Goal: Information Seeking & Learning: Learn about a topic

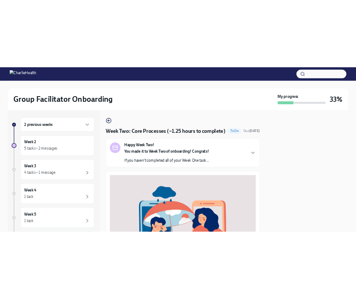
scroll to position [285, 0]
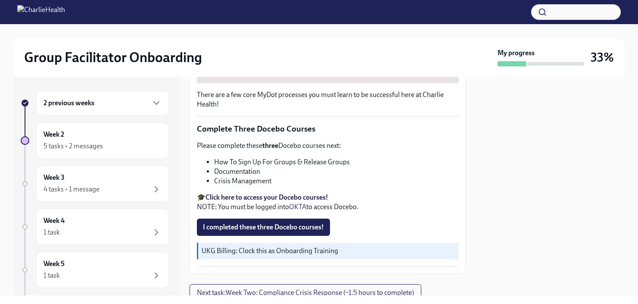
click at [319, 176] on li "Documentation" at bounding box center [336, 171] width 244 height 9
drag, startPoint x: 270, startPoint y: 179, endPoint x: 215, endPoint y: 180, distance: 55.2
click at [215, 176] on li "Documentation" at bounding box center [336, 171] width 244 height 9
copy li "Documentation"
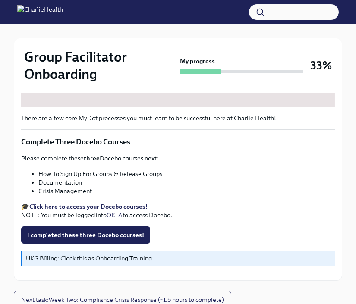
scroll to position [364, 0]
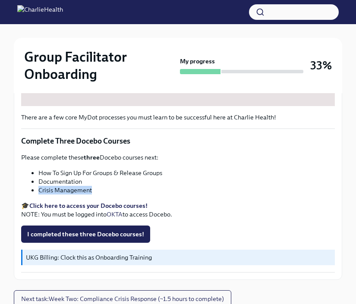
drag, startPoint x: 91, startPoint y: 190, endPoint x: 38, endPoint y: 191, distance: 53.5
click at [38, 191] on ul "How To Sign Up For Groups & Release Groups Documentation Crisis Management" at bounding box center [177, 182] width 313 height 26
copy li "Crisis Management"
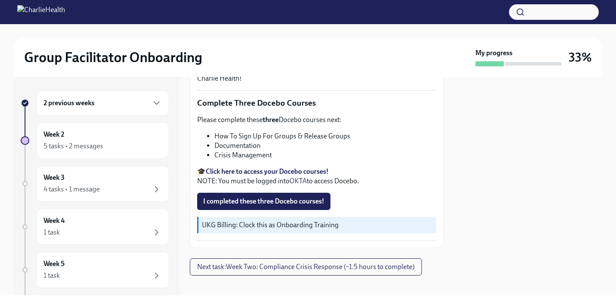
scroll to position [312, 0]
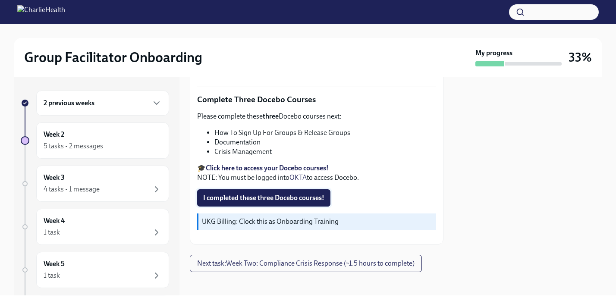
click at [311, 196] on span "I completed these three Docebo courses!" at bounding box center [263, 198] width 121 height 9
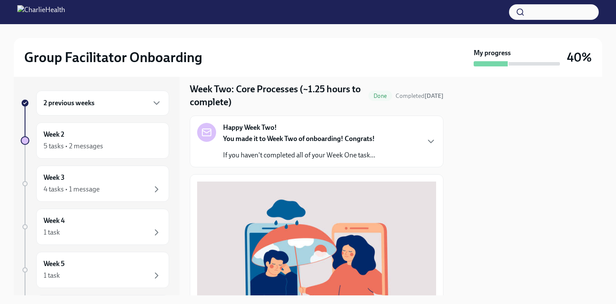
scroll to position [0, 0]
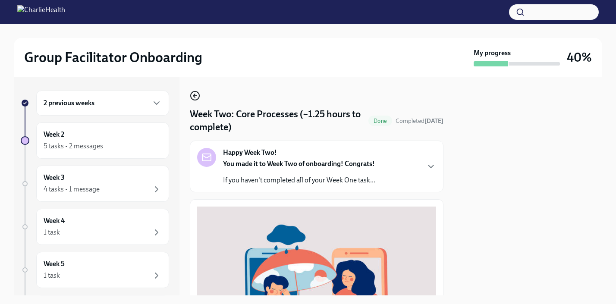
click at [192, 96] on icon "button" at bounding box center [195, 96] width 10 height 10
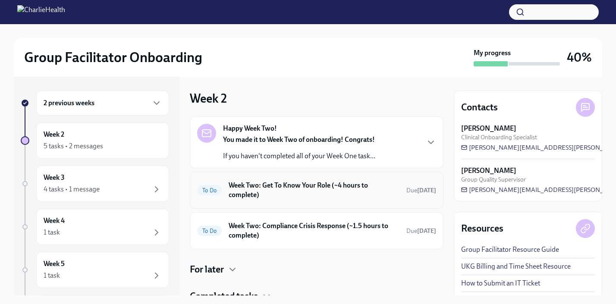
click at [327, 192] on h6 "Week Two: Get To Know Your Role (~4 hours to complete)" at bounding box center [313, 190] width 171 height 19
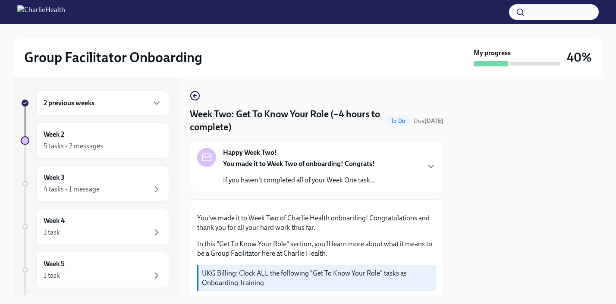
click at [188, 93] on div "2 previous weeks Week 2 5 tasks • 2 messages Week 3 4 tasks • 1 message Week 4 …" at bounding box center [308, 186] width 588 height 219
click at [192, 94] on icon "button" at bounding box center [195, 96] width 10 height 10
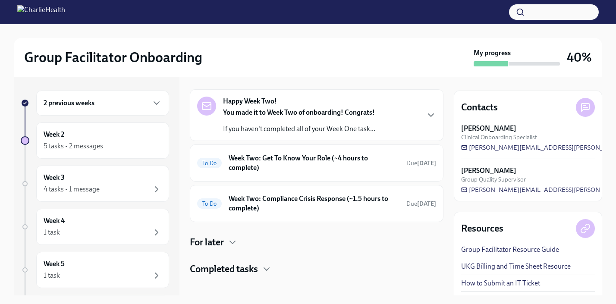
scroll to position [35, 0]
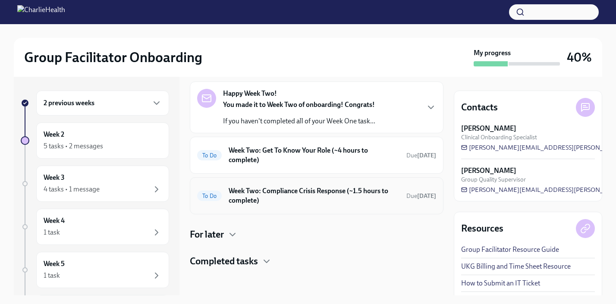
click at [360, 196] on h6 "Week Two: Compliance Crisis Response (~1.5 hours to complete)" at bounding box center [313, 195] width 171 height 19
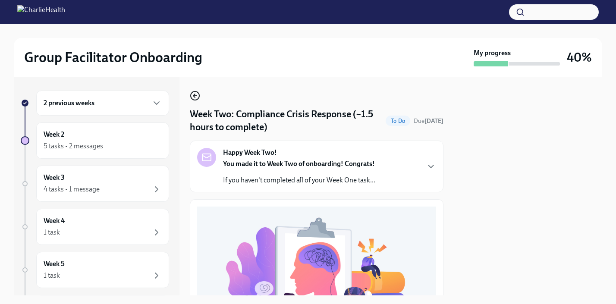
click at [195, 99] on icon "button" at bounding box center [195, 96] width 10 height 10
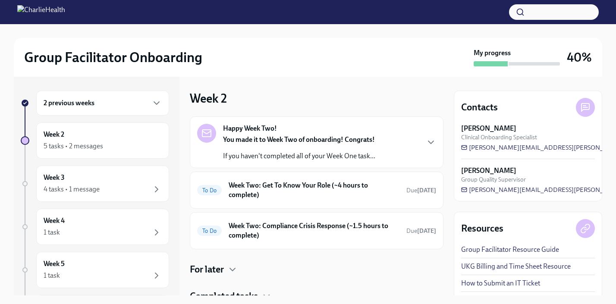
scroll to position [35, 0]
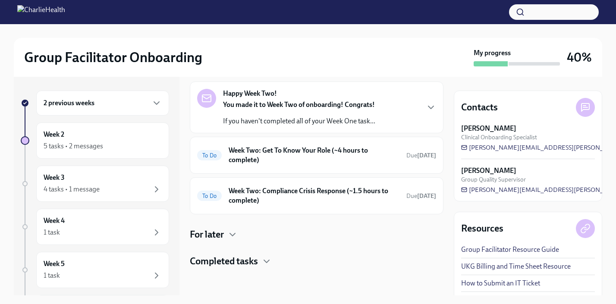
click at [256, 259] on h4 "Completed tasks" at bounding box center [224, 261] width 68 height 13
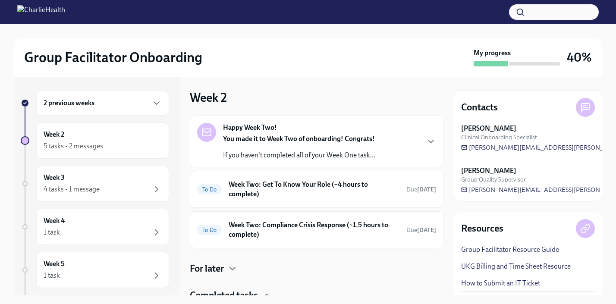
scroll to position [0, 0]
click at [326, 234] on h6 "Week Two: Compliance Crisis Response (~1.5 hours to complete)" at bounding box center [313, 230] width 171 height 19
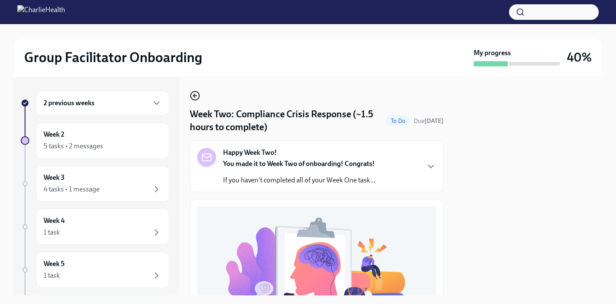
click at [193, 94] on icon "button" at bounding box center [195, 96] width 10 height 10
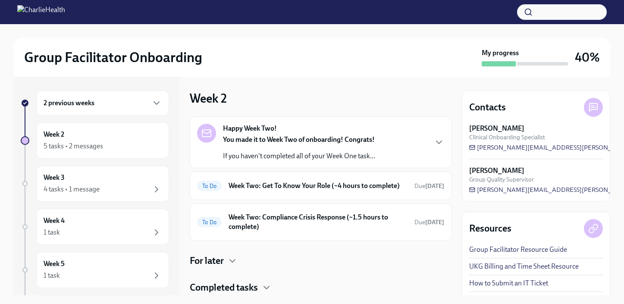
scroll to position [35, 0]
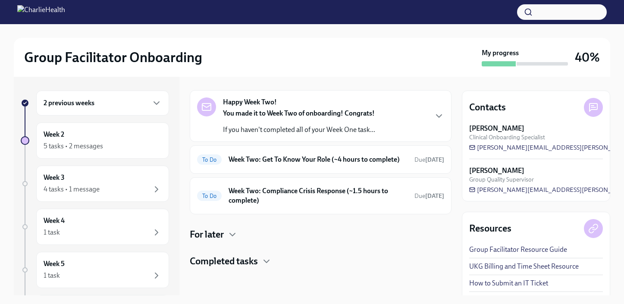
click at [251, 253] on div "Happy Week Two! You made it to Week Two of onboarding! Congrats! If you haven't…" at bounding box center [321, 179] width 262 height 178
click at [256, 262] on h4 "Completed tasks" at bounding box center [224, 261] width 68 height 13
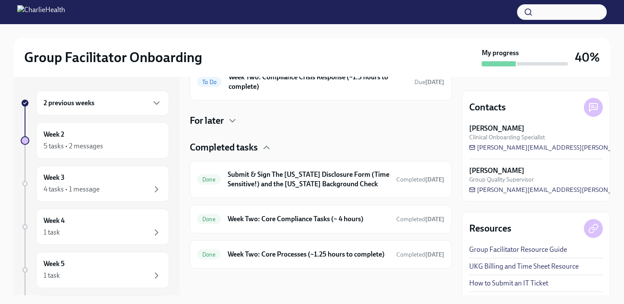
scroll to position [150, 0]
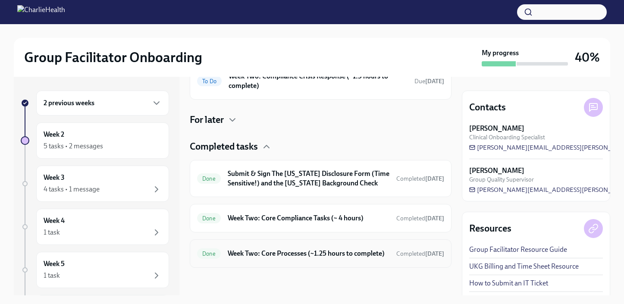
click at [359, 251] on h6 "Week Two: Core Processes (~1.25 hours to complete)" at bounding box center [309, 253] width 162 height 9
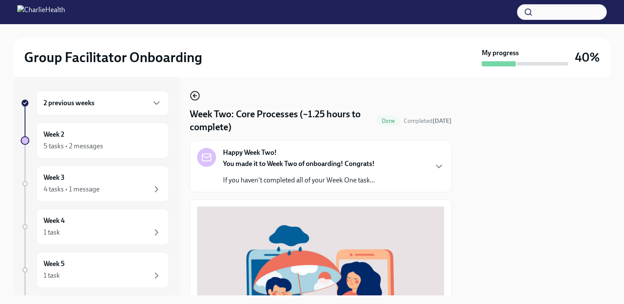
click at [192, 93] on icon "button" at bounding box center [195, 96] width 10 height 10
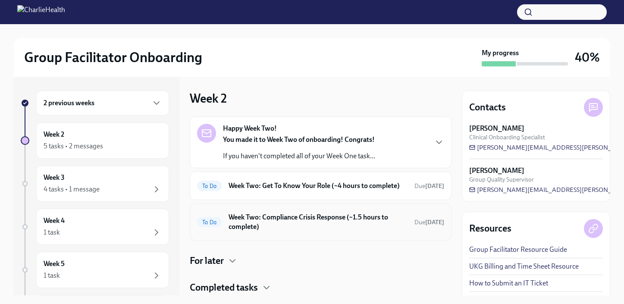
click at [332, 222] on h6 "Week Two: Compliance Crisis Response (~1.5 hours to complete)" at bounding box center [317, 222] width 179 height 19
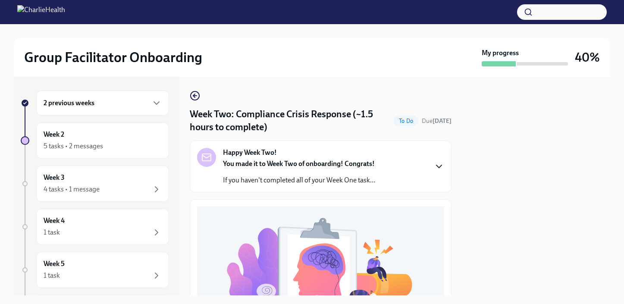
click at [434, 166] on icon "button" at bounding box center [439, 166] width 10 height 10
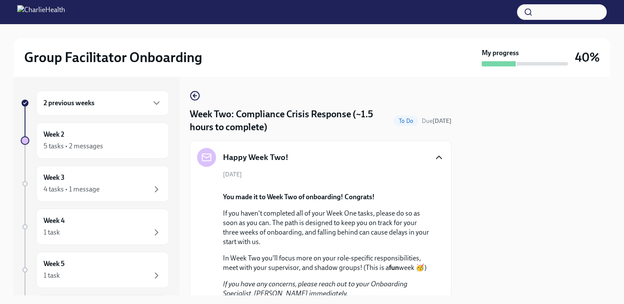
click at [431, 166] on div "Happy Week Two!" at bounding box center [320, 157] width 247 height 19
click at [434, 156] on icon "button" at bounding box center [439, 157] width 10 height 10
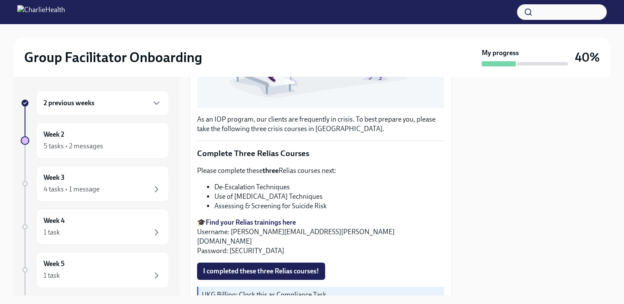
scroll to position [284, 0]
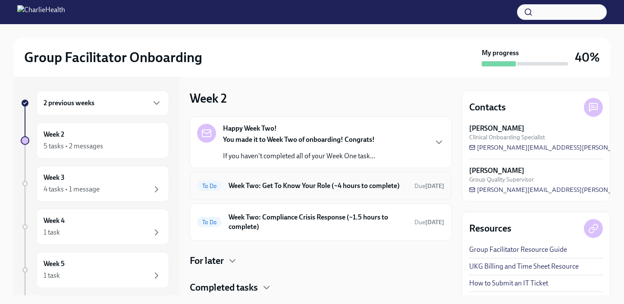
click at [306, 188] on h6 "Week Two: Get To Know Your Role (~4 hours to complete)" at bounding box center [317, 185] width 179 height 9
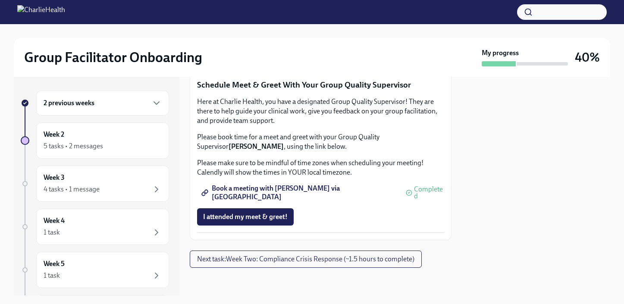
scroll to position [781, 0]
click at [283, 65] on button "I attended TWO group observation hours!" at bounding box center [265, 56] width 136 height 17
click at [275, 216] on span "I attended my meet & greet!" at bounding box center [245, 217] width 84 height 9
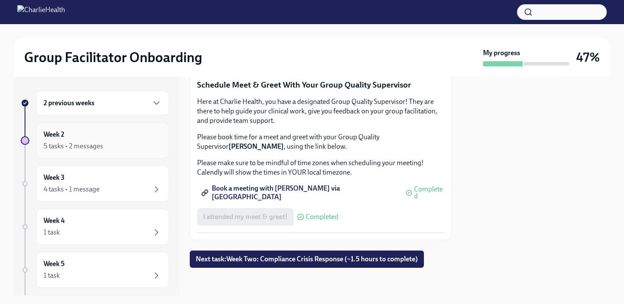
click at [137, 138] on div "Week 2 5 tasks • 2 messages" at bounding box center [103, 141] width 118 height 22
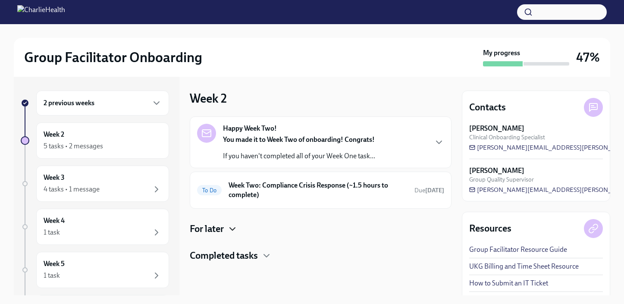
click at [234, 225] on icon "button" at bounding box center [232, 229] width 10 height 10
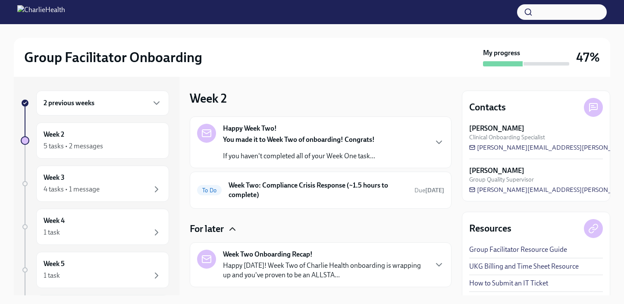
scroll to position [46, 0]
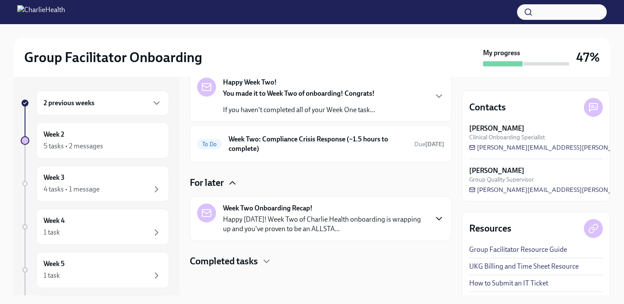
click at [434, 222] on icon "button" at bounding box center [439, 218] width 10 height 10
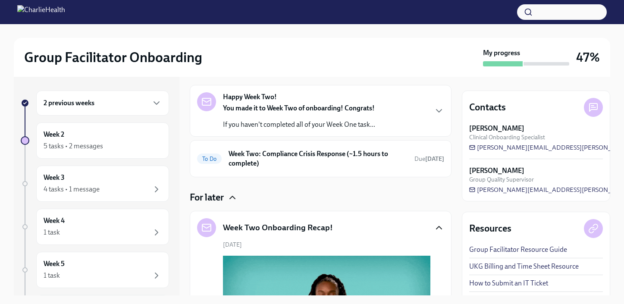
scroll to position [0, 0]
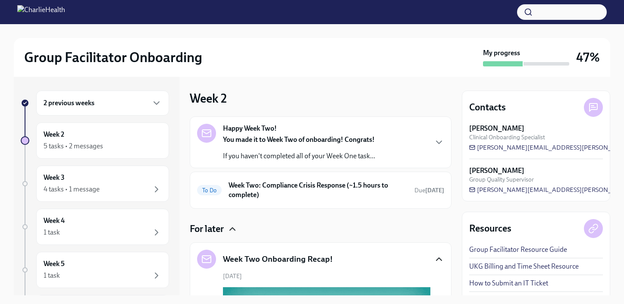
click at [232, 231] on icon "button" at bounding box center [232, 229] width 10 height 10
